Goal: Information Seeking & Learning: Learn about a topic

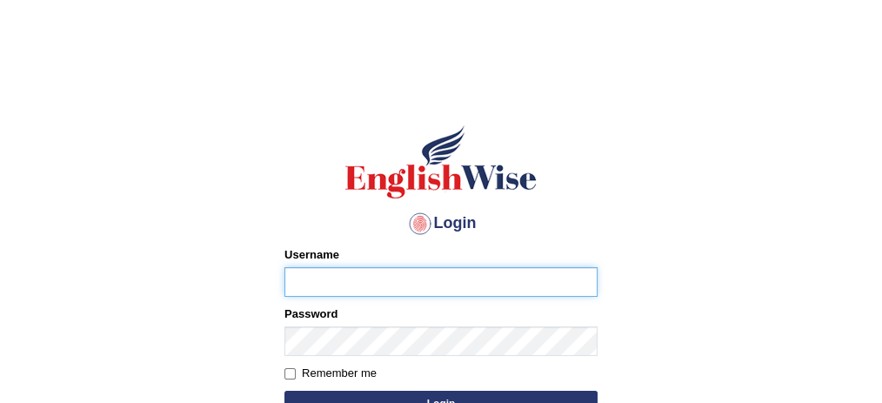
type input "532024"
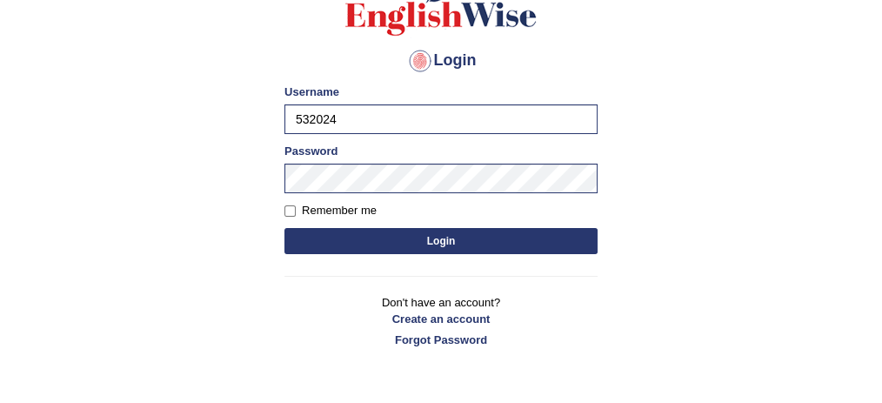
scroll to position [164, 0]
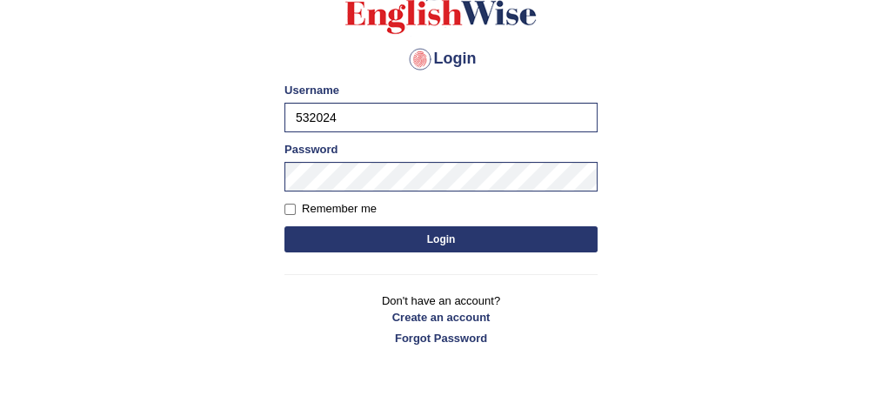
click at [484, 245] on button "Login" at bounding box center [440, 239] width 313 height 26
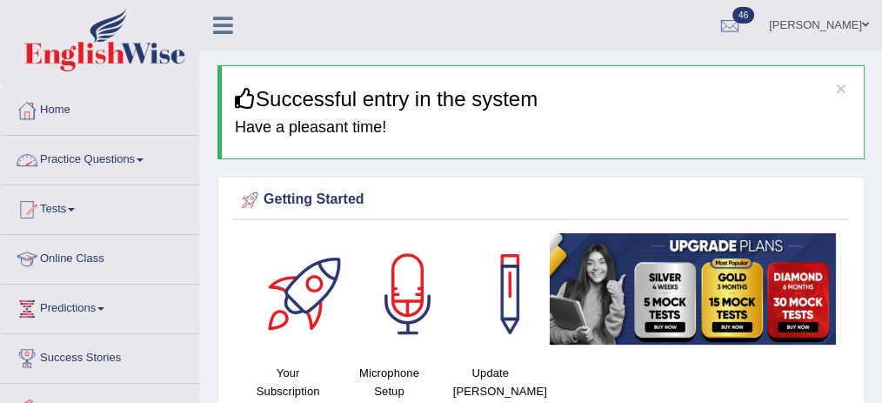
click at [90, 162] on link "Practice Questions" at bounding box center [100, 157] width 198 height 43
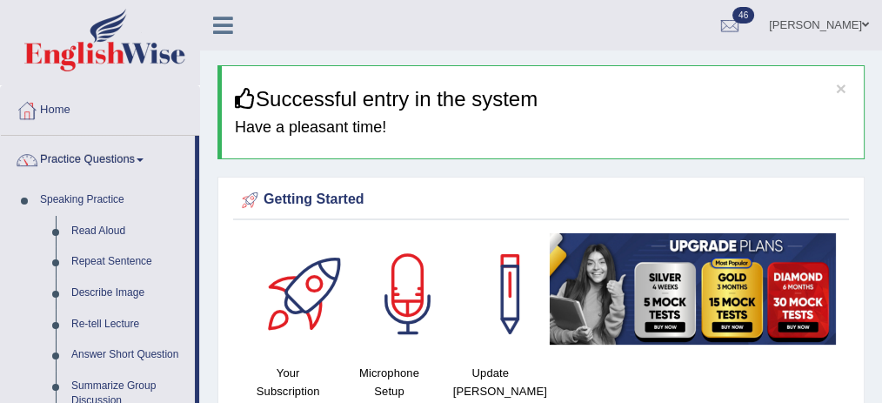
click at [90, 162] on link "Practice Questions" at bounding box center [98, 157] width 194 height 43
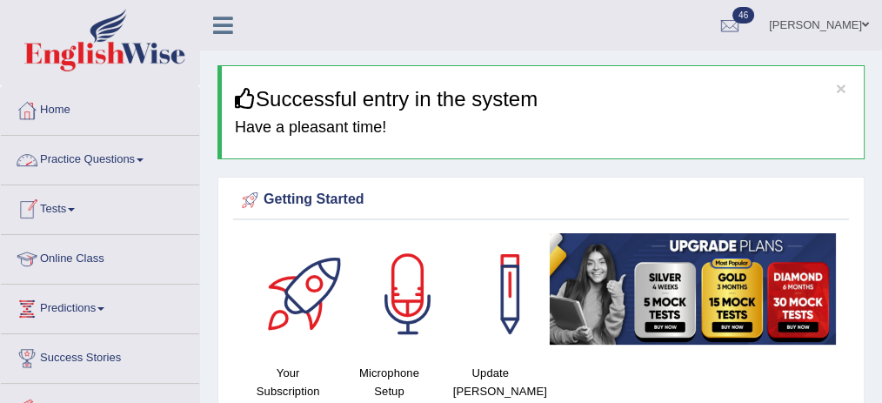
click at [85, 167] on link "Practice Questions" at bounding box center [100, 157] width 198 height 43
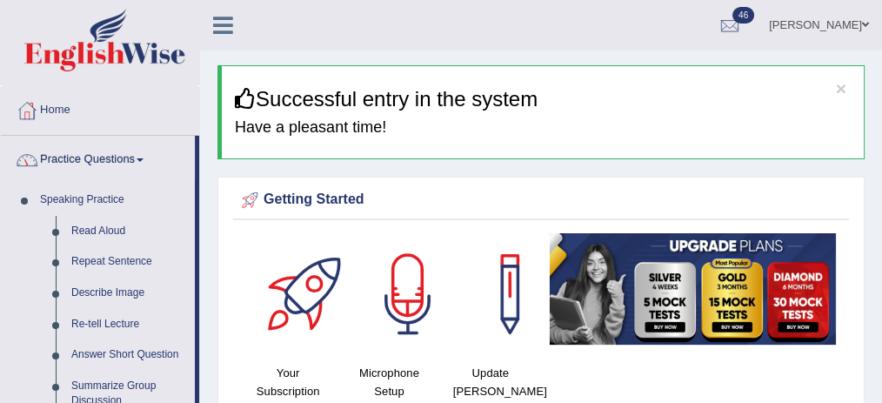
drag, startPoint x: 196, startPoint y: 183, endPoint x: 197, endPoint y: 224, distance: 41.8
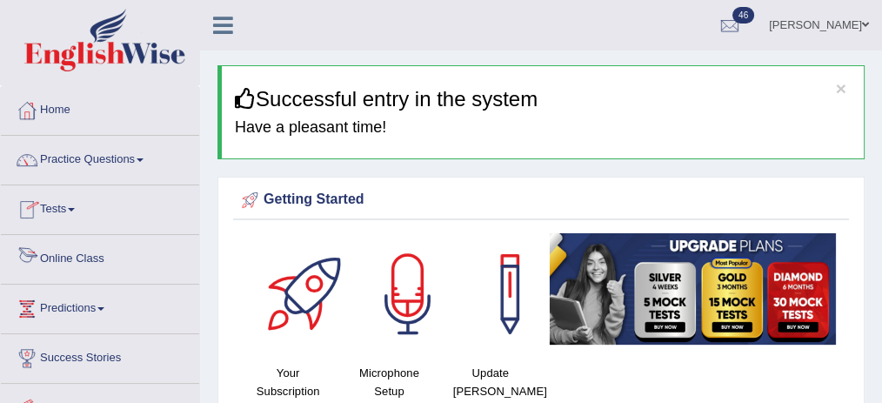
click at [97, 225] on link "Tests" at bounding box center [100, 206] width 198 height 43
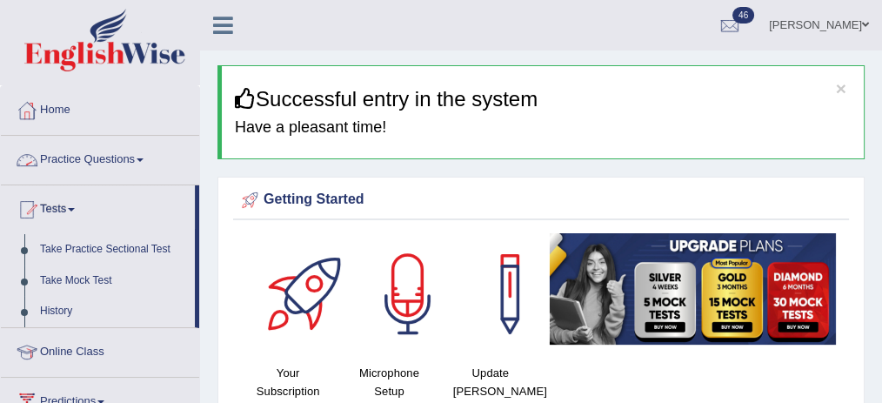
click at [144, 168] on link "Practice Questions" at bounding box center [100, 157] width 198 height 43
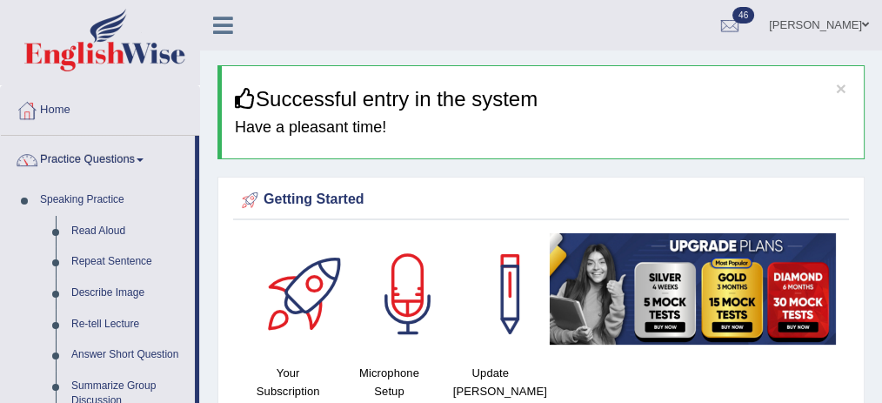
drag, startPoint x: 197, startPoint y: 170, endPoint x: 206, endPoint y: 208, distance: 39.3
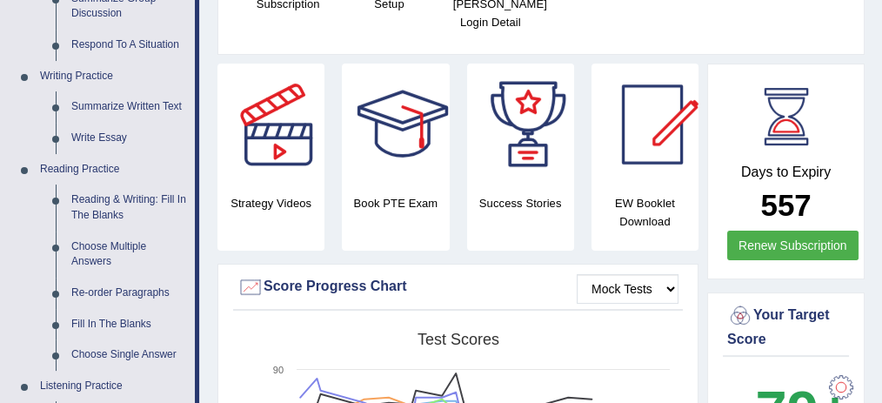
scroll to position [410, 0]
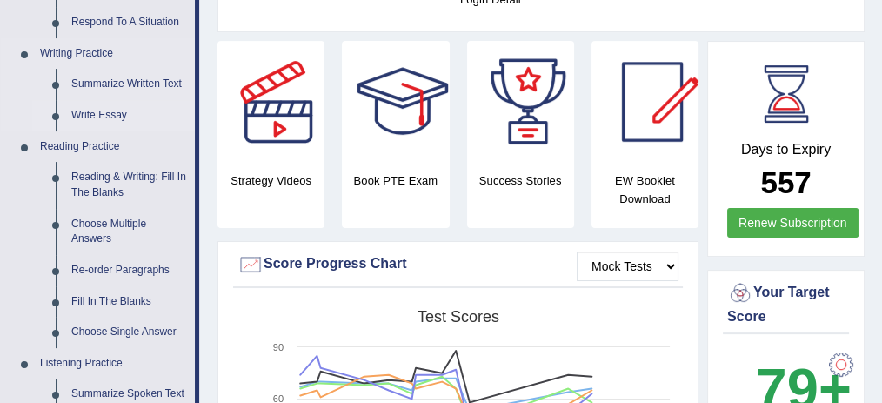
click at [94, 116] on link "Write Essay" at bounding box center [129, 115] width 131 height 31
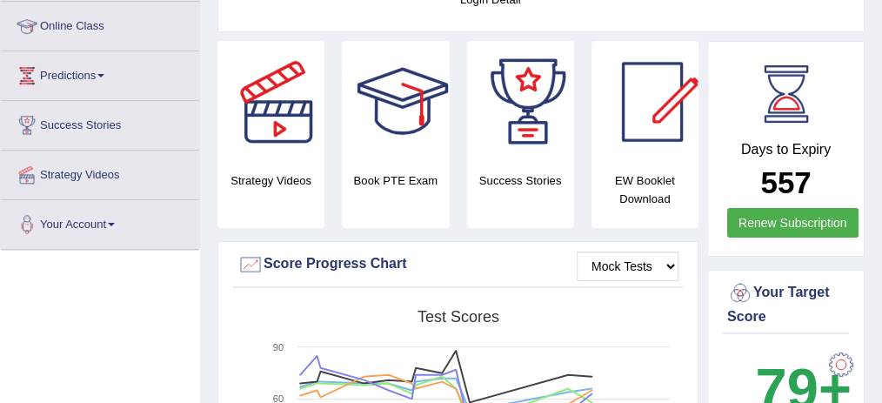
scroll to position [443, 0]
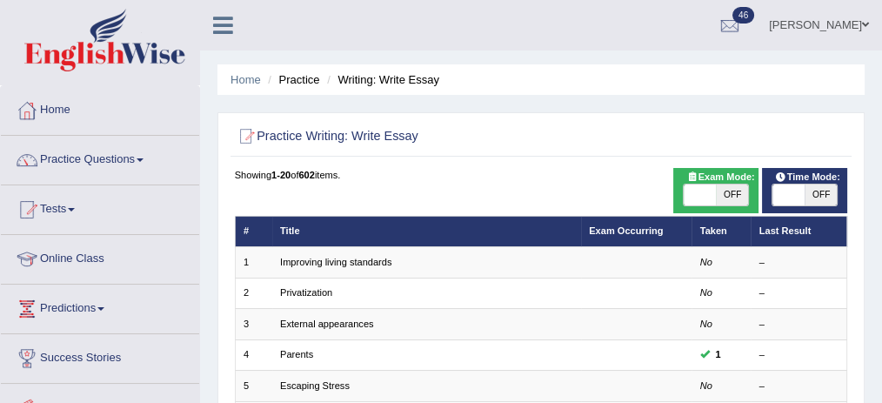
click at [690, 193] on span at bounding box center [700, 194] width 32 height 21
checkbox input "true"
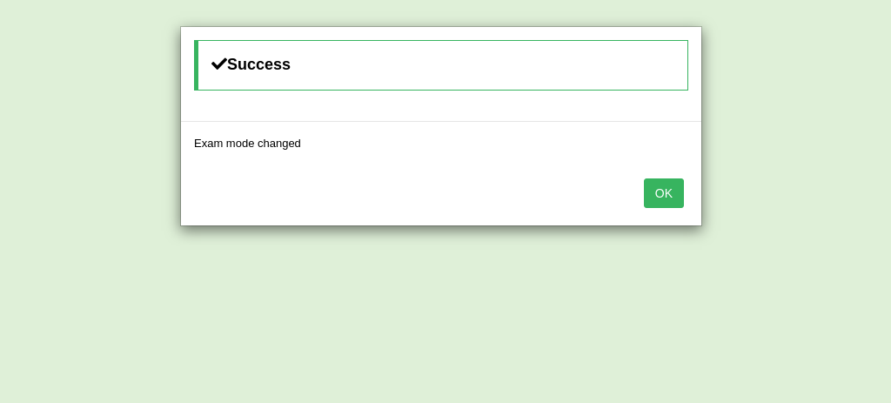
click at [665, 192] on button "OK" at bounding box center [664, 193] width 40 height 30
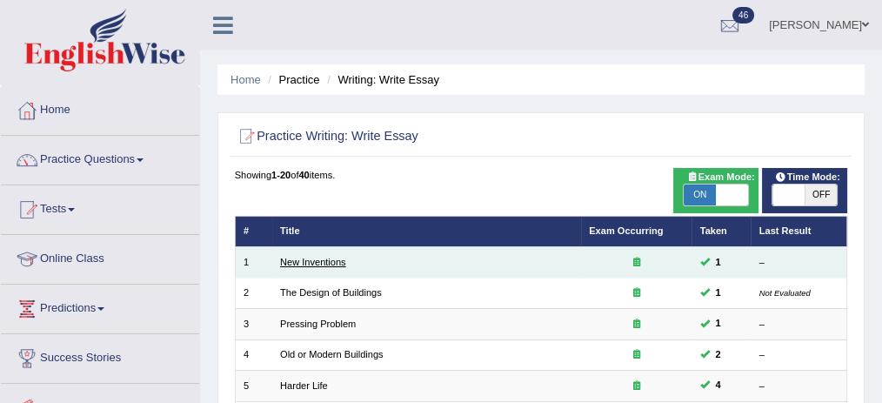
click at [329, 267] on link "New Inventions" at bounding box center [313, 262] width 66 height 10
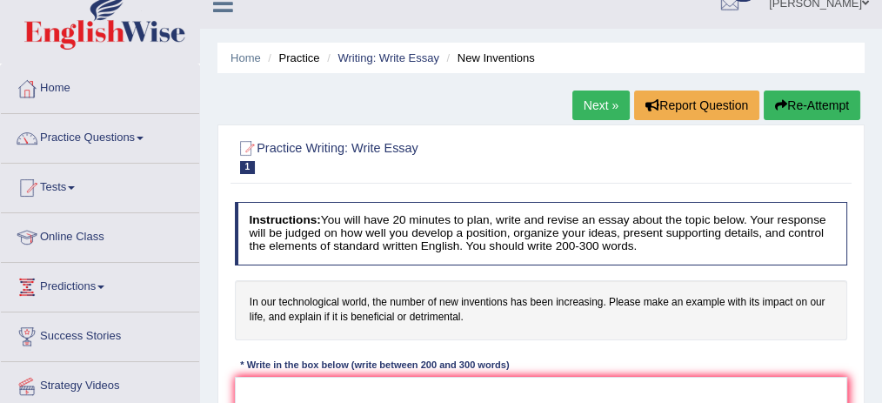
scroll to position [33, 0]
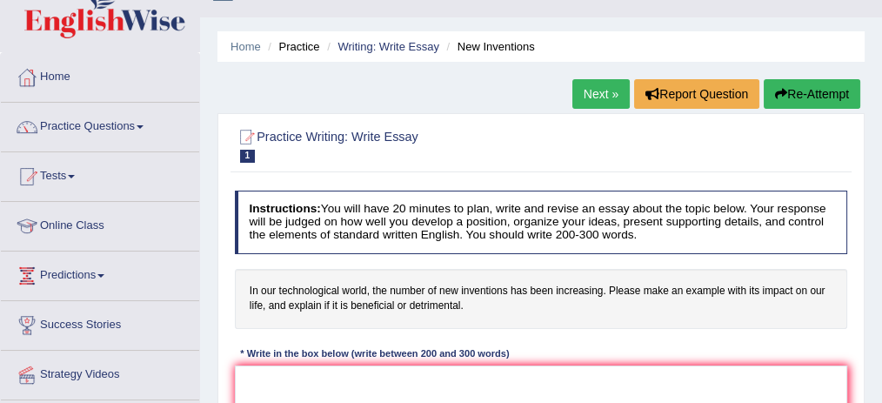
click at [585, 97] on link "Next »" at bounding box center [600, 94] width 57 height 30
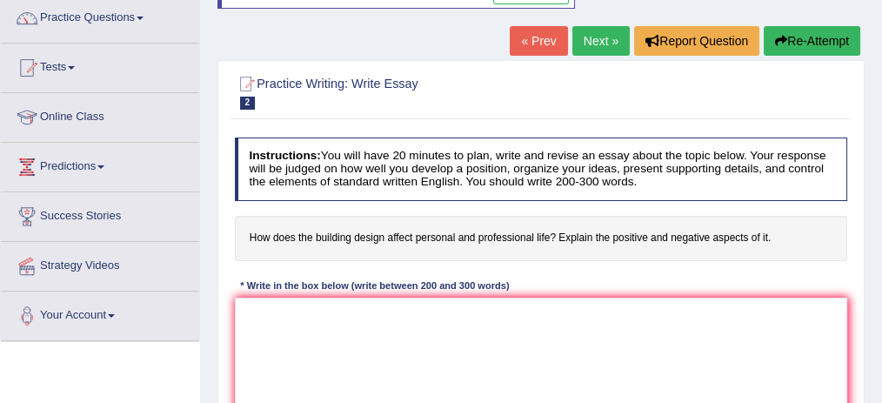
scroll to position [144, 0]
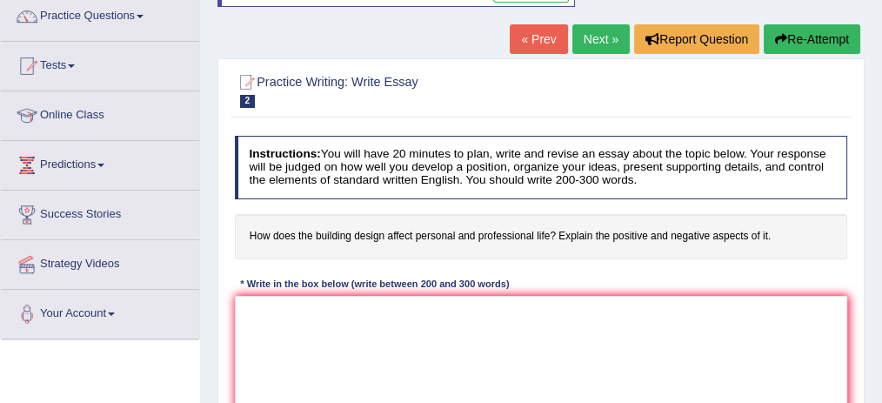
click at [525, 42] on link "« Prev" at bounding box center [538, 39] width 57 height 30
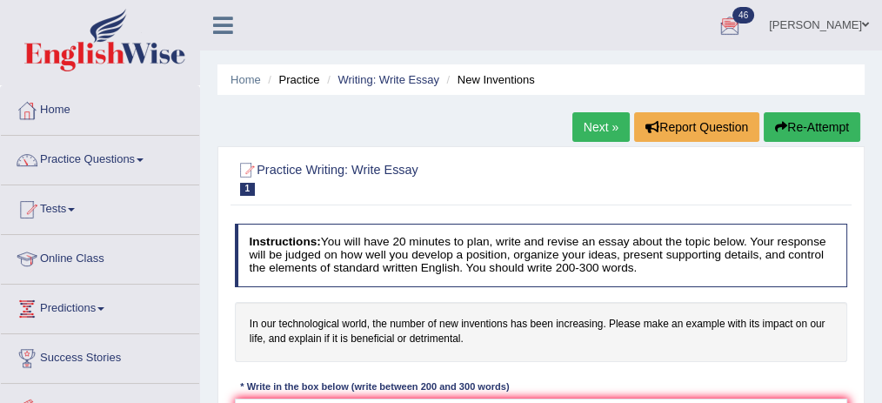
scroll to position [47, 0]
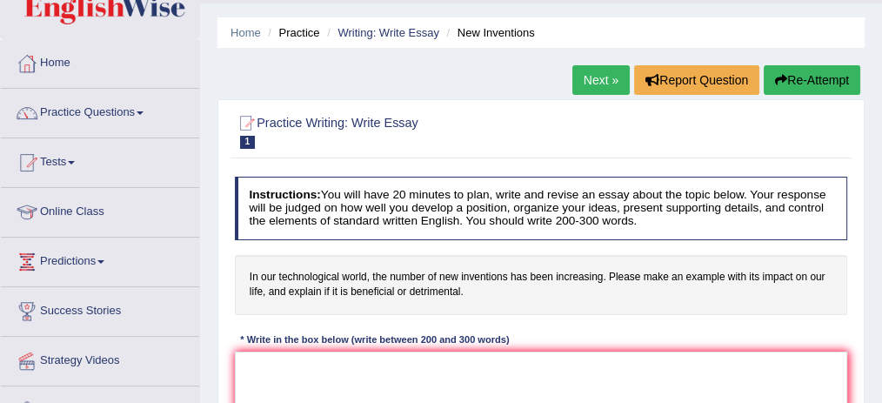
click at [610, 89] on link "Next »" at bounding box center [600, 80] width 57 height 30
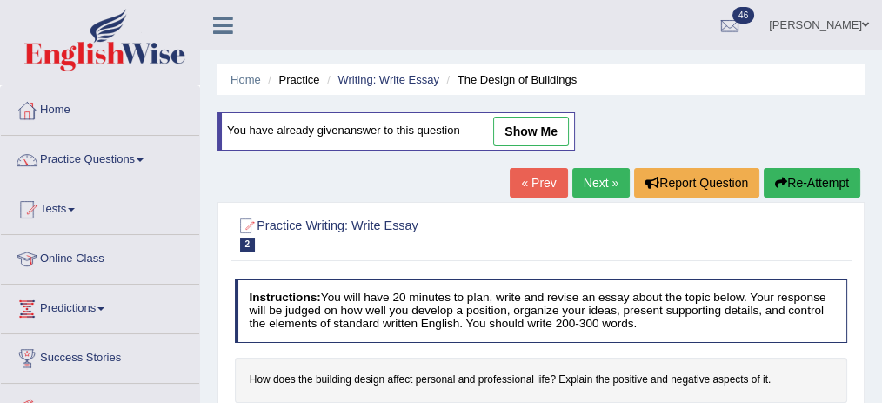
click at [546, 169] on link "« Prev" at bounding box center [538, 183] width 57 height 30
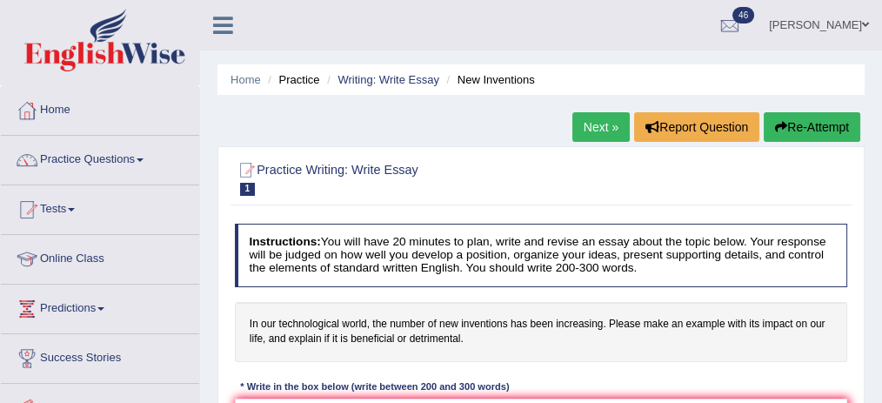
scroll to position [139, 0]
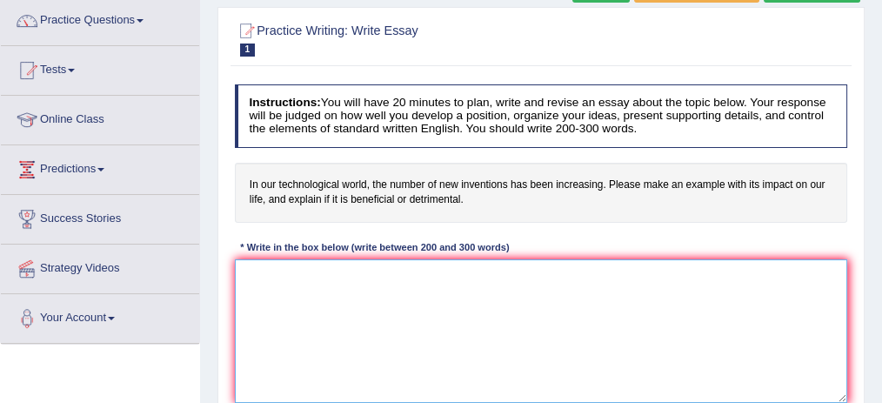
click at [598, 290] on textarea at bounding box center [541, 331] width 613 height 144
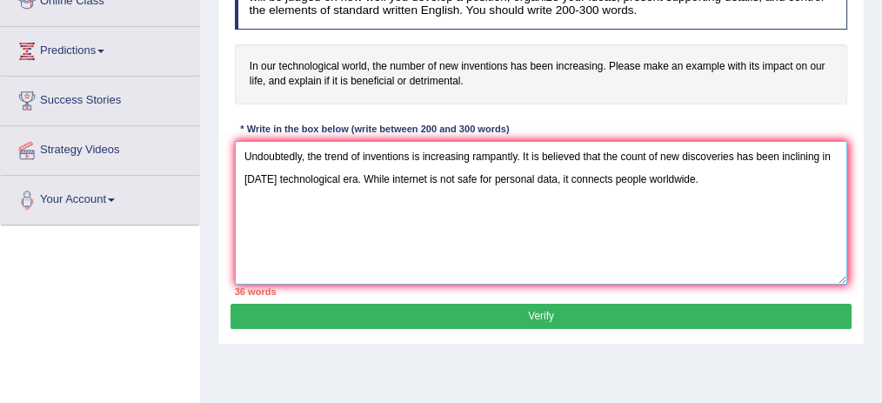
scroll to position [278, 0]
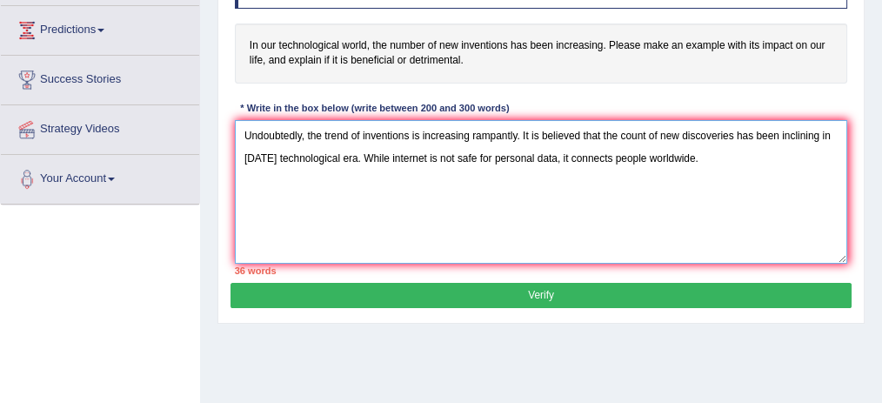
type textarea "Undoubtedly, the trend of inventions is increasing rampantly. It is believed th…"
click at [636, 298] on button "Verify" at bounding box center [541, 295] width 620 height 25
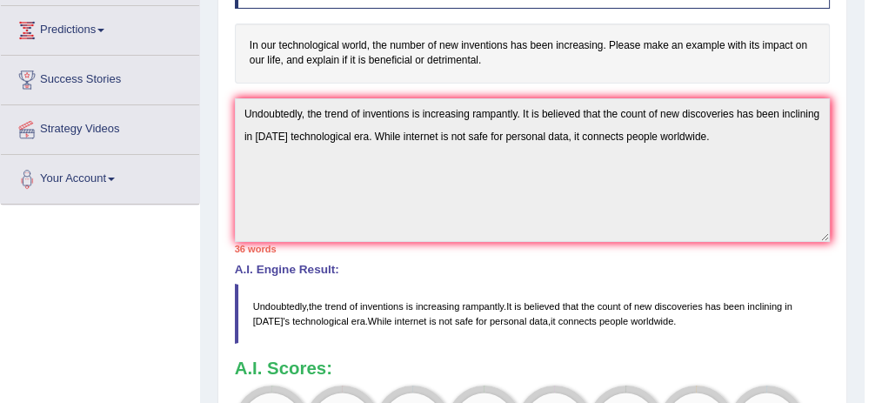
drag, startPoint x: 886, startPoint y: 204, endPoint x: 890, endPoint y: 246, distance: 41.9
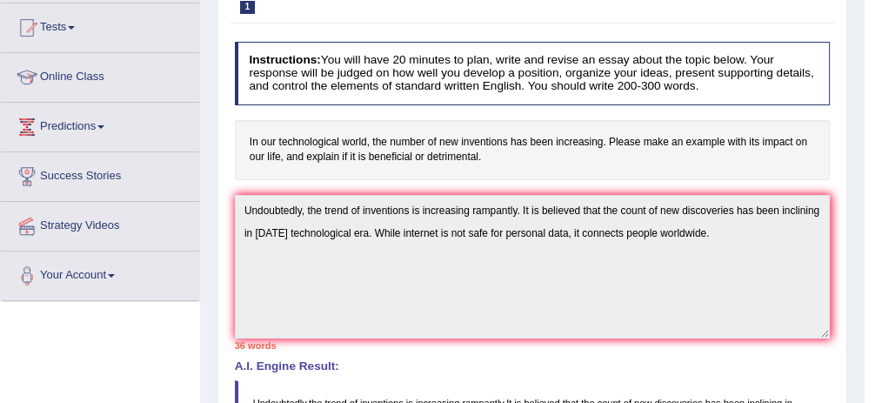
scroll to position [183, 0]
